Goal: Information Seeking & Learning: Check status

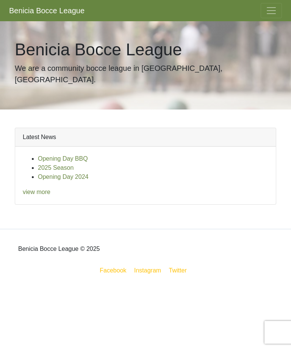
click at [273, 8] on span "Toggle navigation" at bounding box center [271, 10] width 11 height 11
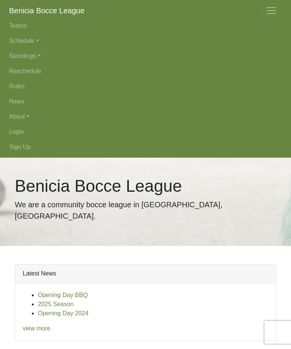
click at [39, 55] on link "Standings" at bounding box center [145, 56] width 273 height 15
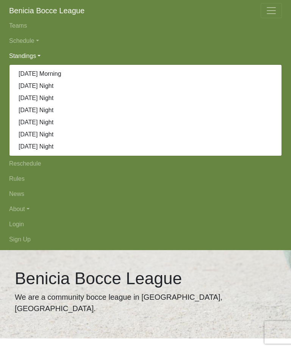
click at [52, 89] on link "[DATE] Night" at bounding box center [145, 86] width 272 height 12
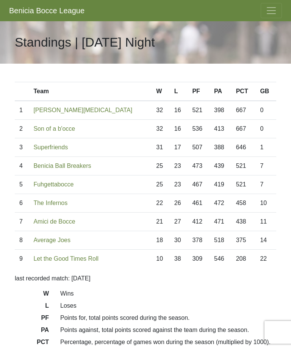
click at [277, 11] on button "Toggle navigation" at bounding box center [271, 10] width 21 height 15
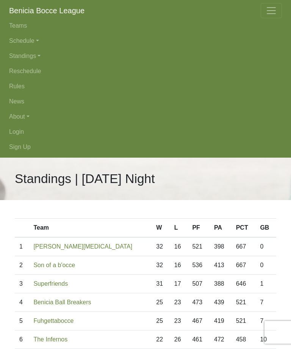
click at [42, 42] on link "Schedule" at bounding box center [145, 40] width 273 height 15
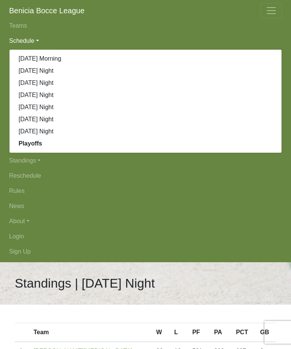
click at [78, 33] on link "Schedule" at bounding box center [145, 40] width 273 height 15
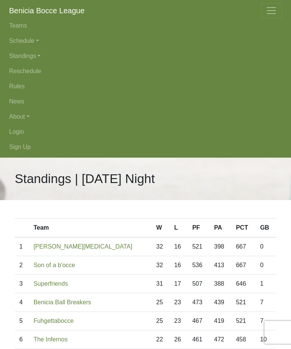
click at [42, 58] on link "Standings" at bounding box center [145, 56] width 273 height 15
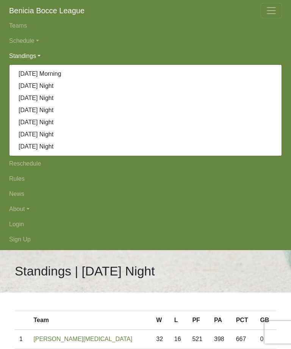
click at [57, 111] on link "[DATE] Night" at bounding box center [145, 110] width 272 height 12
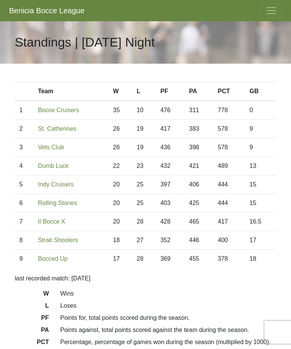
click at [276, 13] on span "Toggle navigation" at bounding box center [271, 10] width 11 height 11
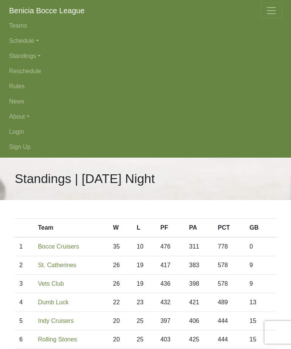
click at [29, 57] on link "Standings" at bounding box center [145, 56] width 273 height 15
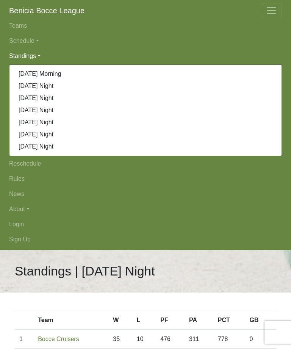
click at [66, 122] on link "[DATE] Night" at bounding box center [145, 122] width 272 height 12
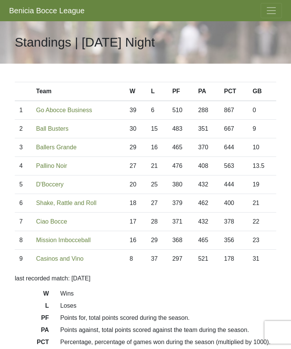
click at [275, 11] on span "Toggle navigation" at bounding box center [271, 10] width 11 height 11
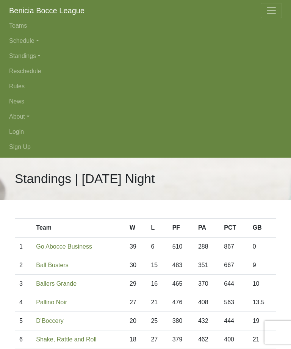
click at [47, 50] on link "Standings" at bounding box center [145, 56] width 273 height 15
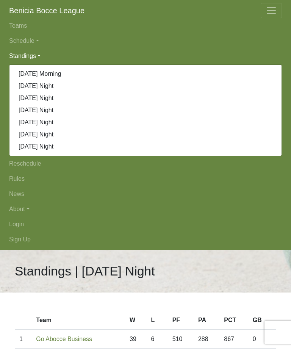
click at [49, 129] on link "[DATE] Night" at bounding box center [145, 135] width 272 height 12
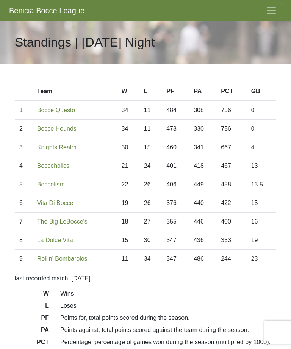
click at [280, 17] on button "Toggle navigation" at bounding box center [271, 10] width 21 height 15
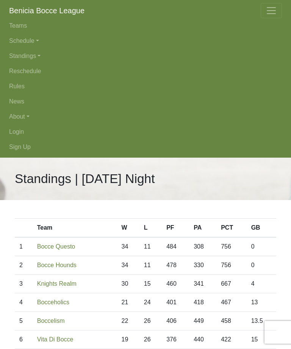
click at [38, 58] on link "Standings" at bounding box center [145, 56] width 273 height 15
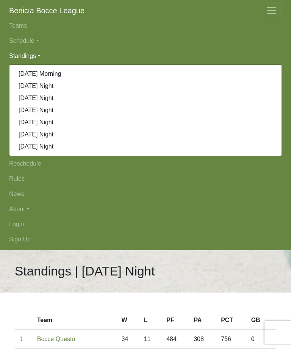
click at [50, 151] on link "[DATE] Night" at bounding box center [145, 147] width 272 height 12
